Goal: Information Seeking & Learning: Learn about a topic

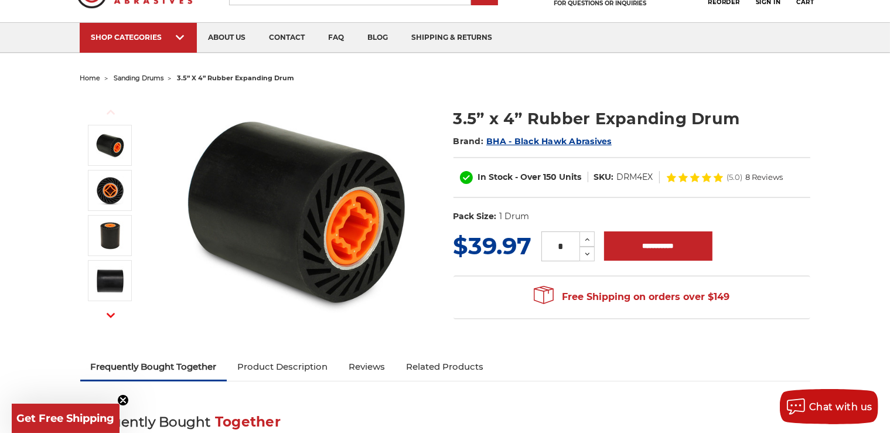
scroll to position [61, 0]
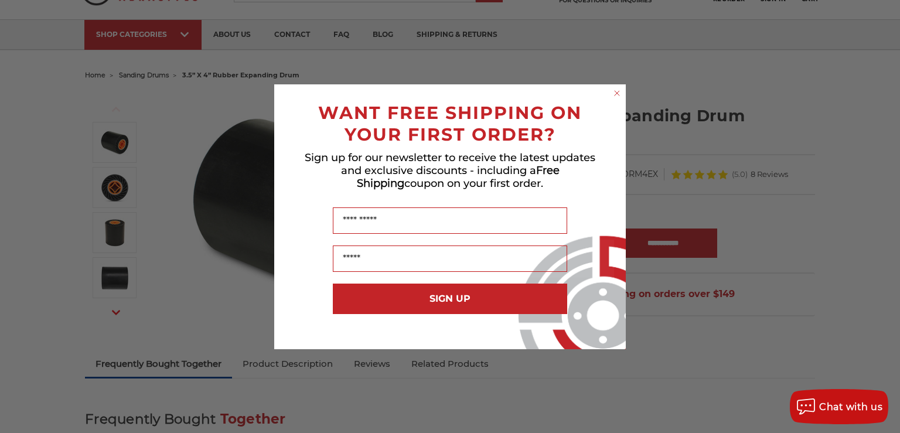
click at [889, 428] on div "Close dialog WANT FREE SHIPPING ON YOUR FIRST ORDER? Sign up for our newsletter…" at bounding box center [450, 216] width 900 height 433
click at [617, 91] on circle "Close dialog" at bounding box center [616, 92] width 11 height 11
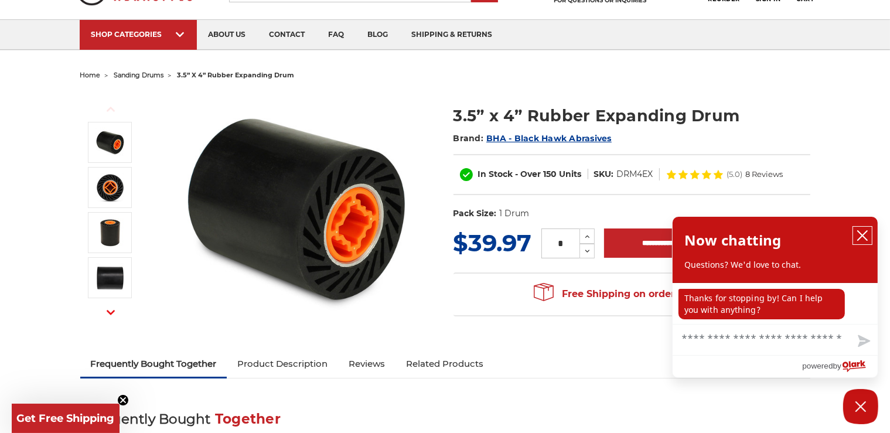
click at [869, 232] on button "close chatbox" at bounding box center [862, 236] width 19 height 18
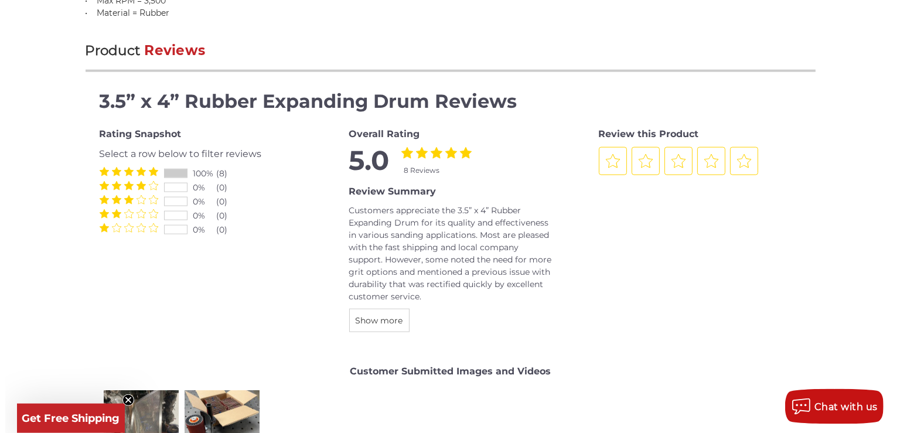
scroll to position [1340, 0]
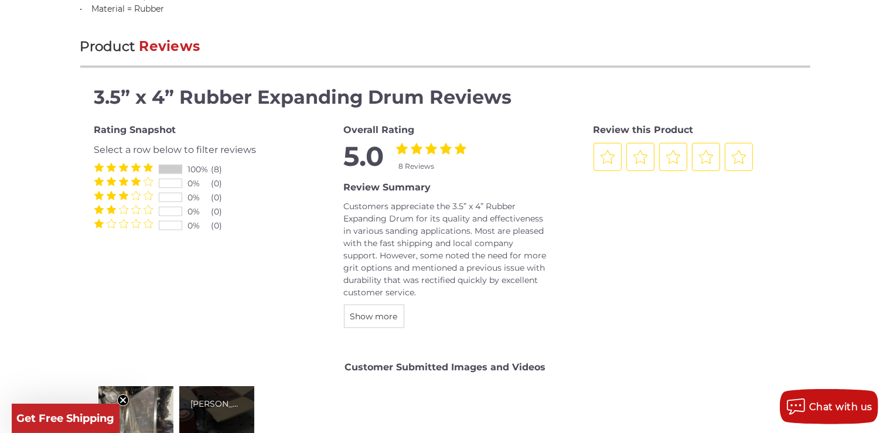
click at [195, 404] on div "[PERSON_NAME]" at bounding box center [217, 404] width 52 height 12
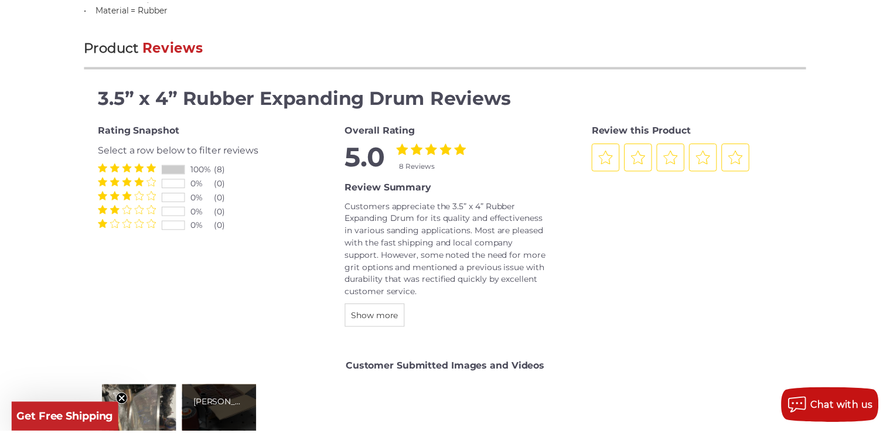
scroll to position [0, 900]
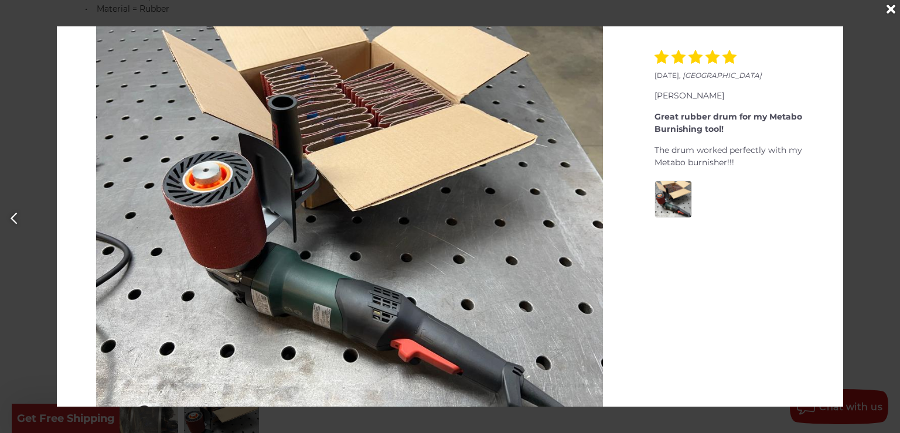
click at [889, 12] on icon "Close" at bounding box center [890, 9] width 9 height 13
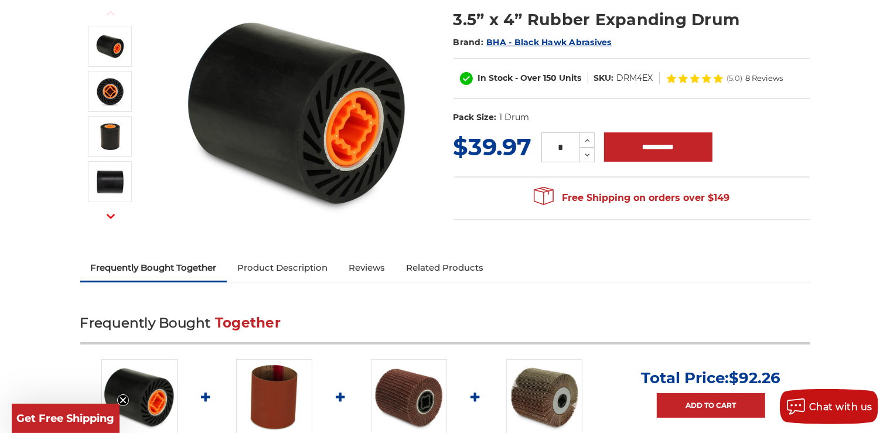
scroll to position [103, 0]
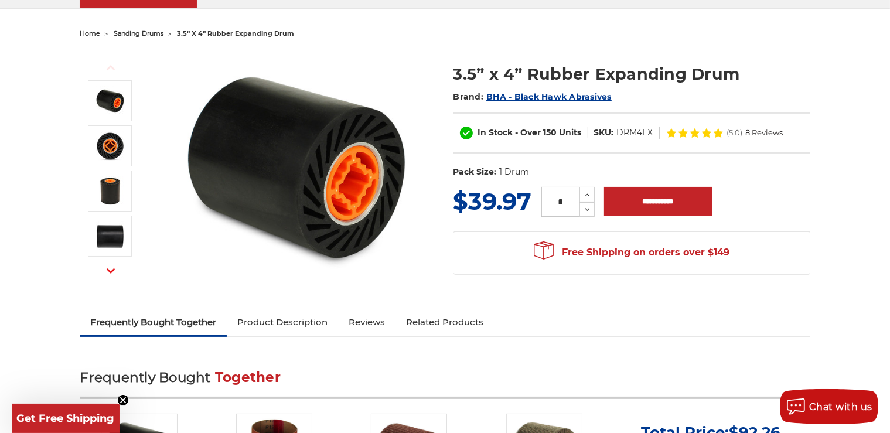
click at [301, 324] on link "Product Description" at bounding box center [282, 322] width 111 height 26
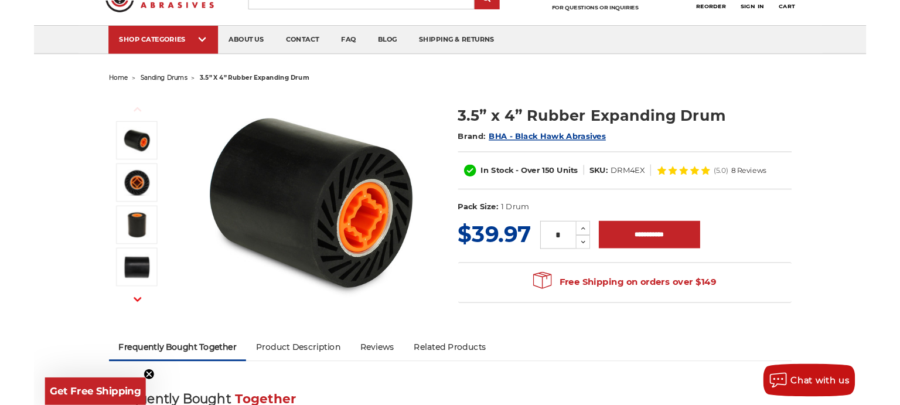
scroll to position [53, 0]
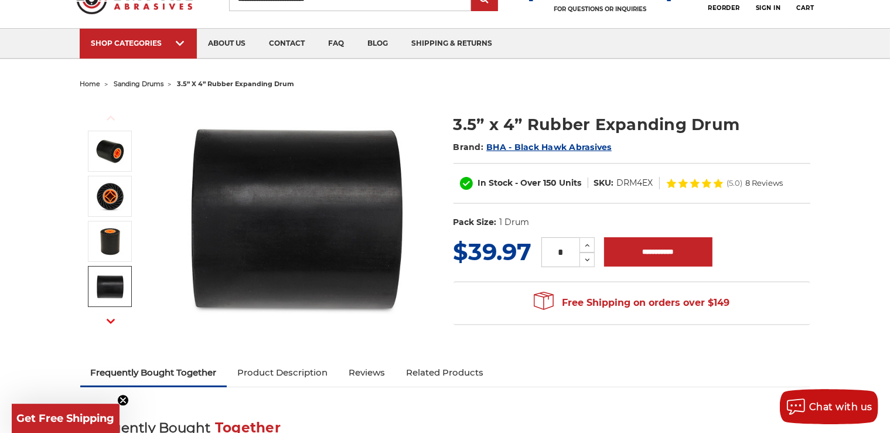
click at [111, 322] on use "button" at bounding box center [111, 321] width 8 height 5
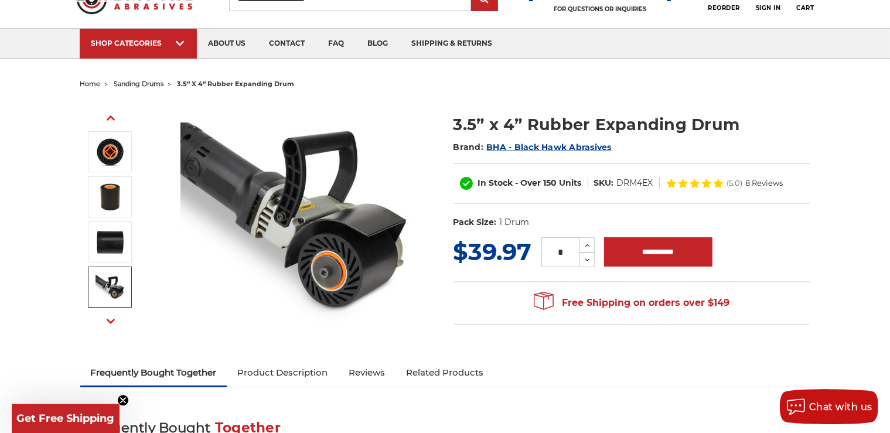
click at [112, 290] on img at bounding box center [109, 286] width 29 height 29
